Goal: Check status

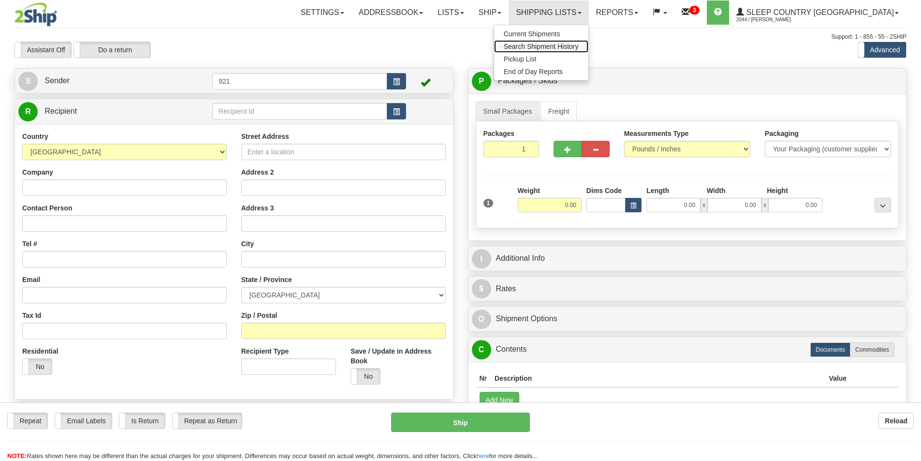
click at [579, 48] on span "Search Shipment History" at bounding box center [541, 47] width 75 height 8
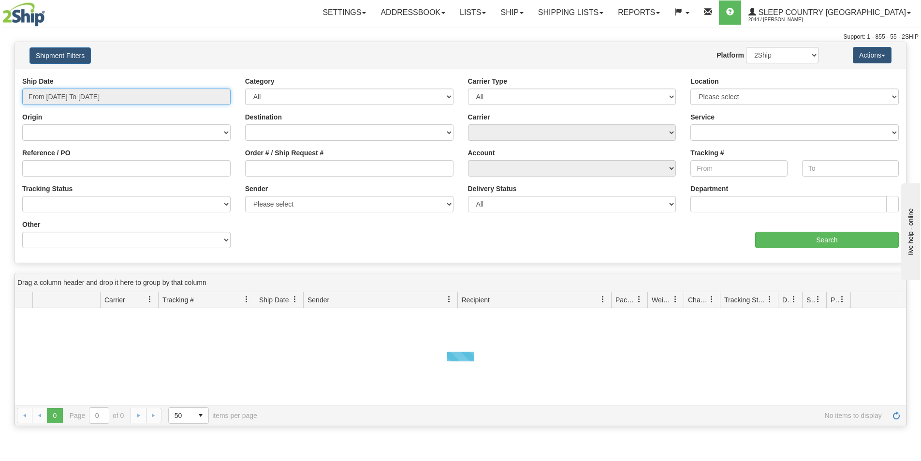
click at [135, 102] on input "From 09/01/2025 To 09/02/2025" at bounding box center [126, 97] width 208 height 16
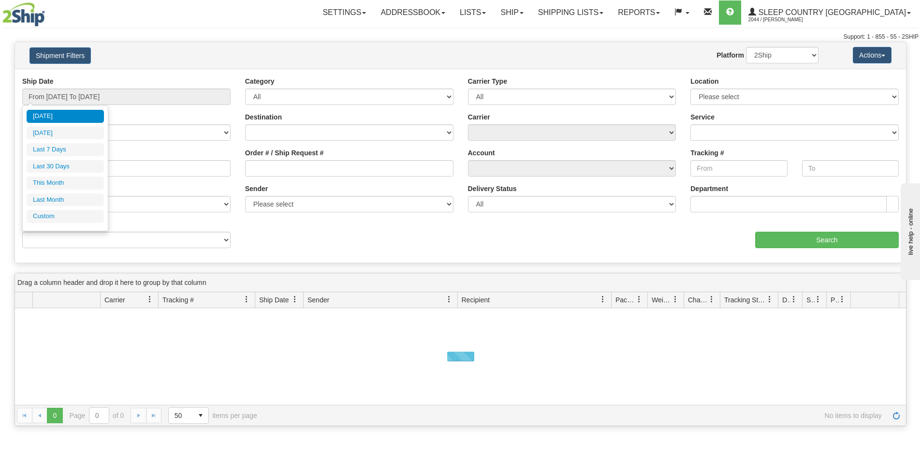
click at [73, 163] on li "Last 30 Days" at bounding box center [65, 166] width 77 height 13
type input "From 08/04/2025 To 09/02/2025"
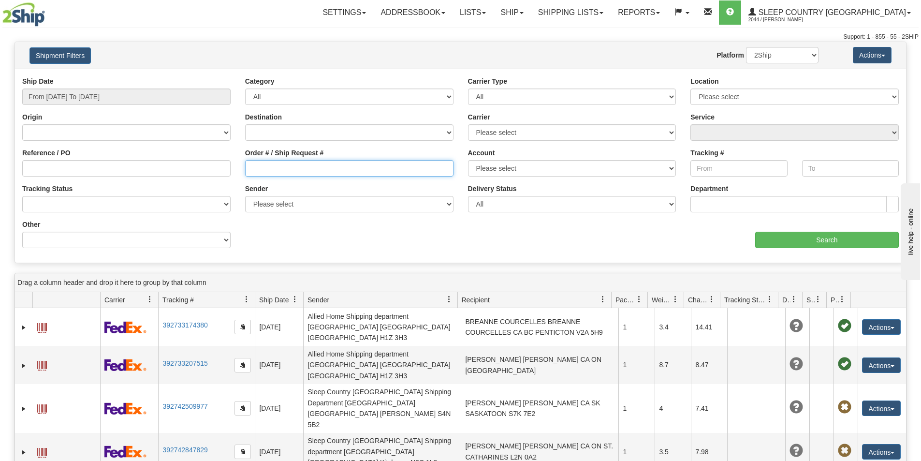
click at [307, 169] on input "Order # / Ship Request #" at bounding box center [349, 168] width 208 height 16
paste input "9000I043843"
type input "9000I043843"
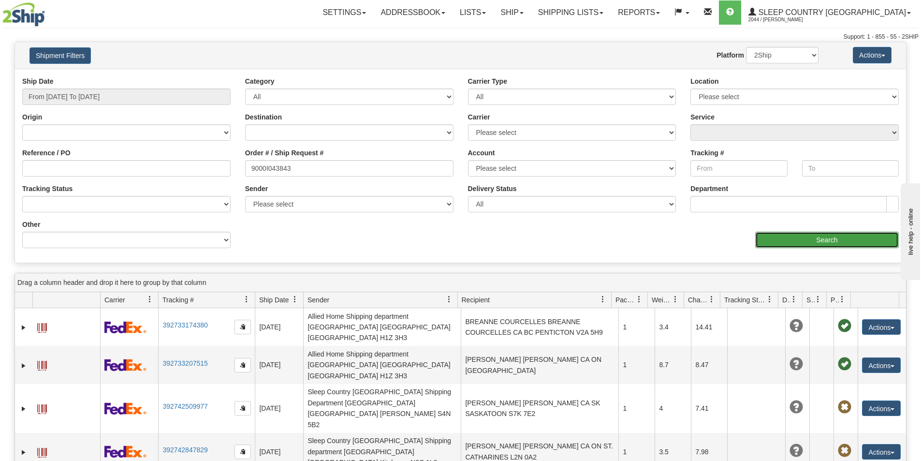
click at [792, 237] on input "Search" at bounding box center [827, 240] width 144 height 16
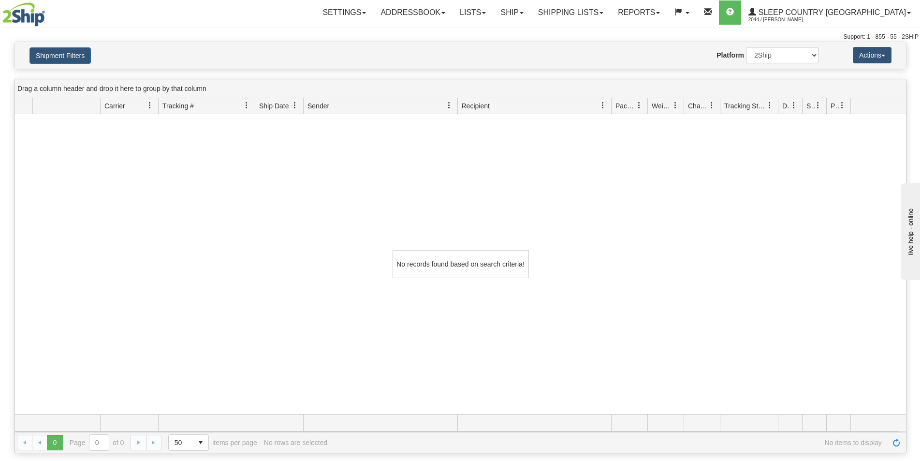
click at [556, 26] on div "Toggle navigation Settings Shipping Preferences Fields Preferences New" at bounding box center [460, 21] width 921 height 42
